Goal: Navigation & Orientation: Find specific page/section

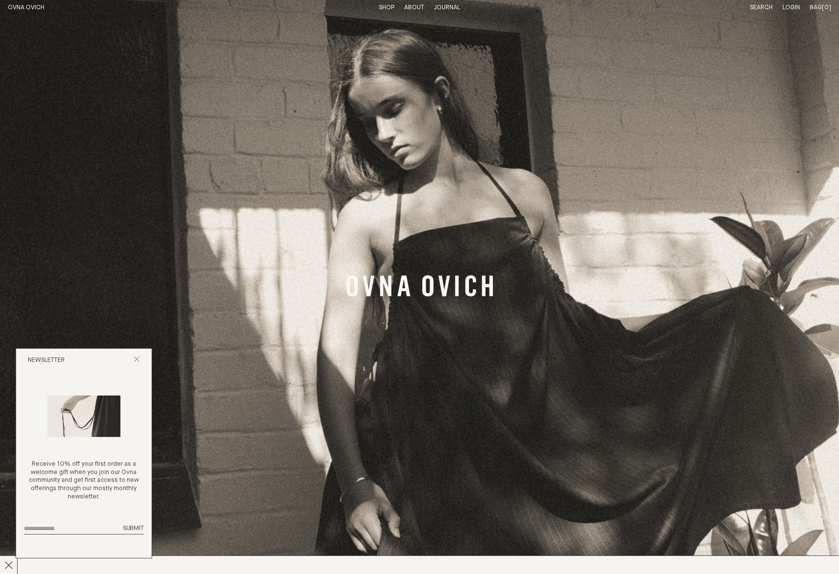
click at [388, 8] on link "Shop" at bounding box center [387, 7] width 16 height 6
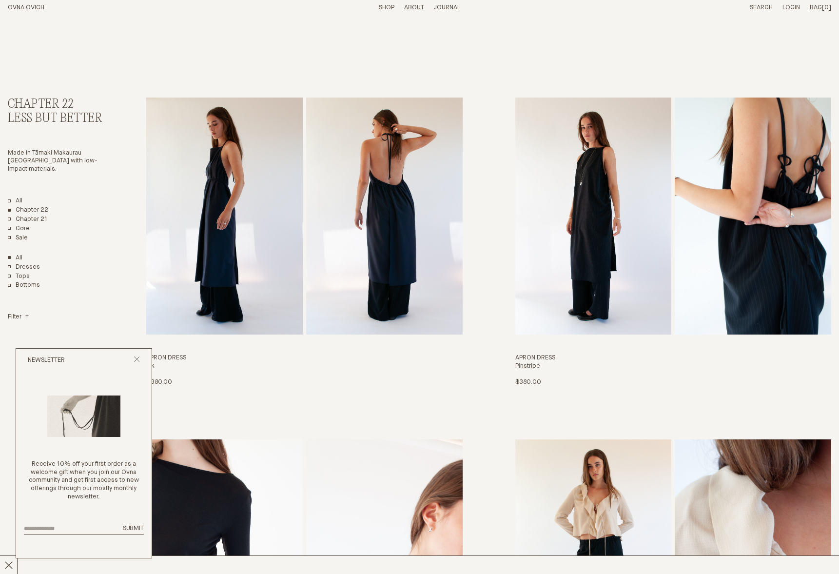
click at [132, 355] on div "Newsletter" at bounding box center [83, 359] width 135 height 23
click at [137, 359] on line "Close popup" at bounding box center [136, 358] width 5 height 5
